Goal: Find specific page/section: Find specific page/section

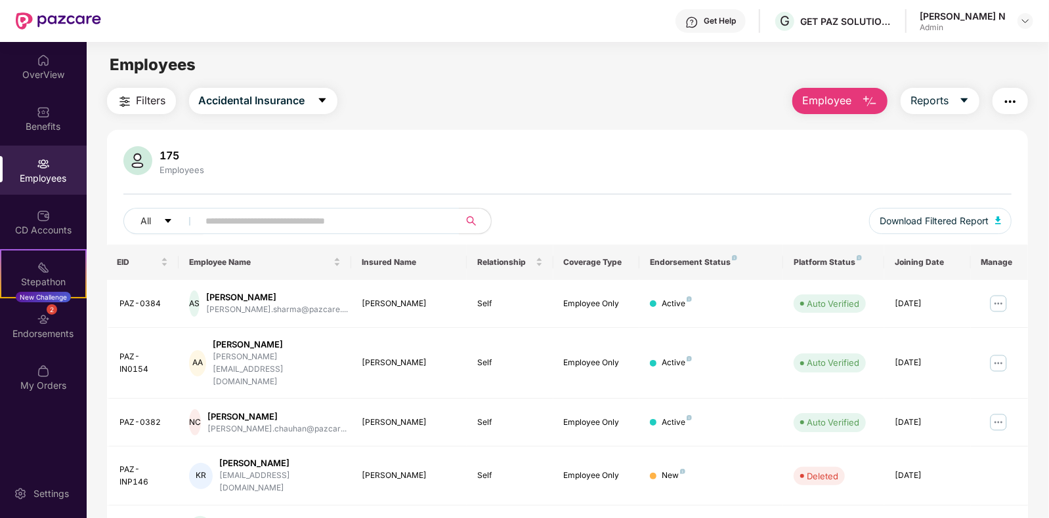
click at [52, 173] on div "Employees" at bounding box center [43, 178] width 87 height 13
click at [43, 163] on img at bounding box center [43, 163] width 13 height 13
click at [957, 24] on div "Admin" at bounding box center [962, 27] width 86 height 10
click at [985, 20] on div "[PERSON_NAME] N" at bounding box center [962, 16] width 86 height 12
click at [1030, 30] on div "[PERSON_NAME] N Admin" at bounding box center [976, 21] width 114 height 23
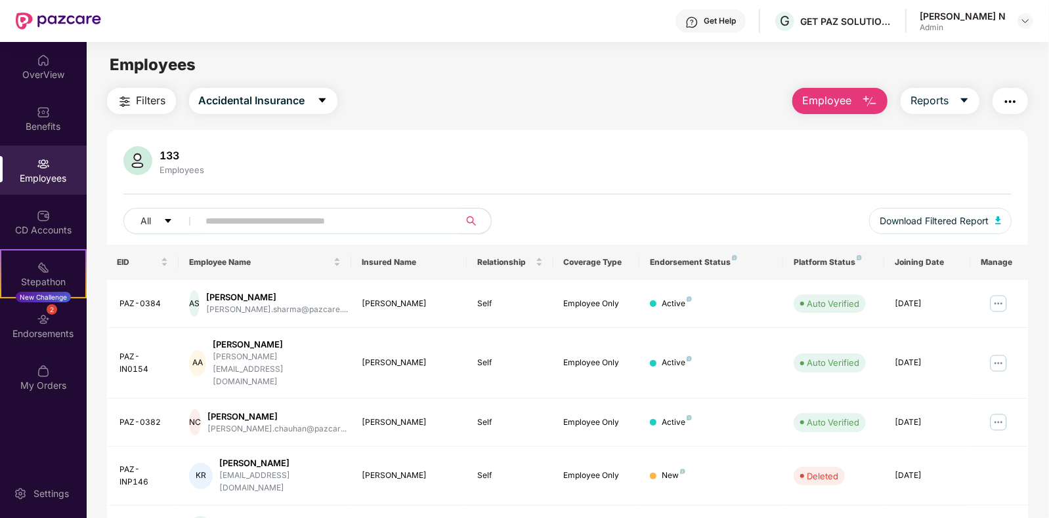
click at [403, 230] on input "text" at bounding box center [324, 221] width 236 height 20
